Goal: Information Seeking & Learning: Learn about a topic

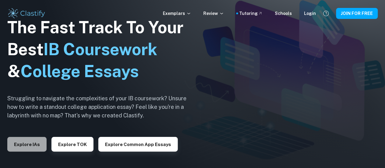
click at [26, 139] on button "Explore IAs" at bounding box center [26, 144] width 39 height 15
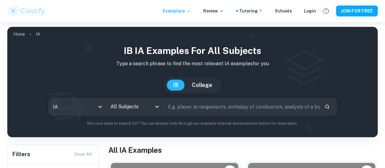
click at [152, 105] on input "All Subjects" at bounding box center [130, 107] width 43 height 12
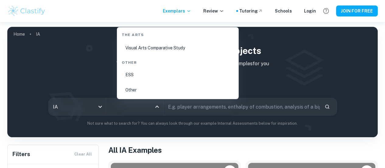
scroll to position [1200, 0]
click at [153, 77] on li "ESS" at bounding box center [177, 77] width 117 height 14
type input "ESS"
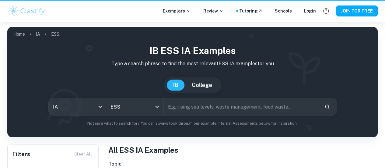
click at [186, 108] on input "text" at bounding box center [242, 106] width 156 height 17
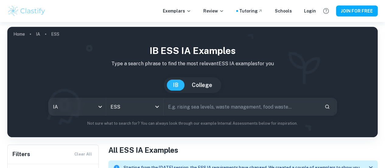
scroll to position [20, 0]
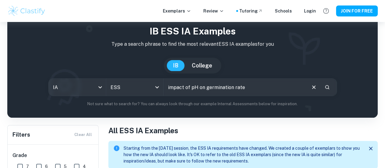
type input "impact of pH on germination rate"
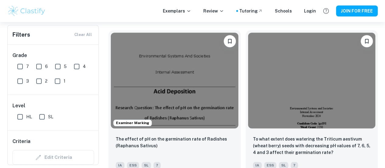
scroll to position [218, 0]
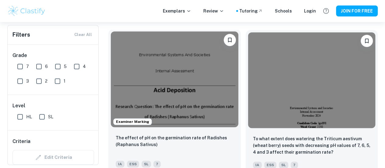
click at [154, 71] on img at bounding box center [175, 79] width 128 height 96
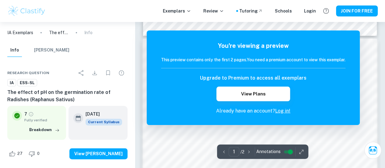
scroll to position [324, 0]
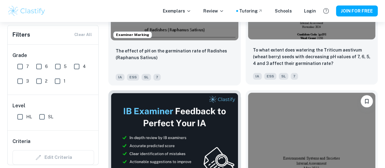
scroll to position [307, 0]
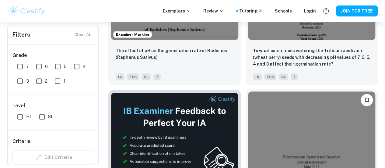
click at [248, 91] on img at bounding box center [312, 139] width 128 height 96
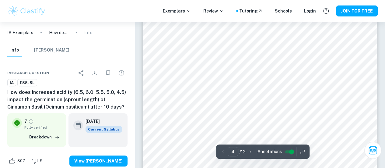
scroll to position [1265, 0]
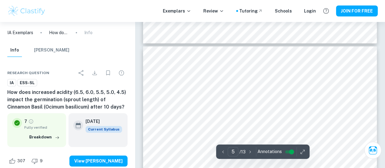
type input "4"
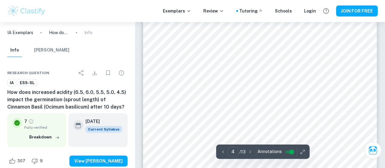
scroll to position [1241, 0]
